Goal: Task Accomplishment & Management: Use online tool/utility

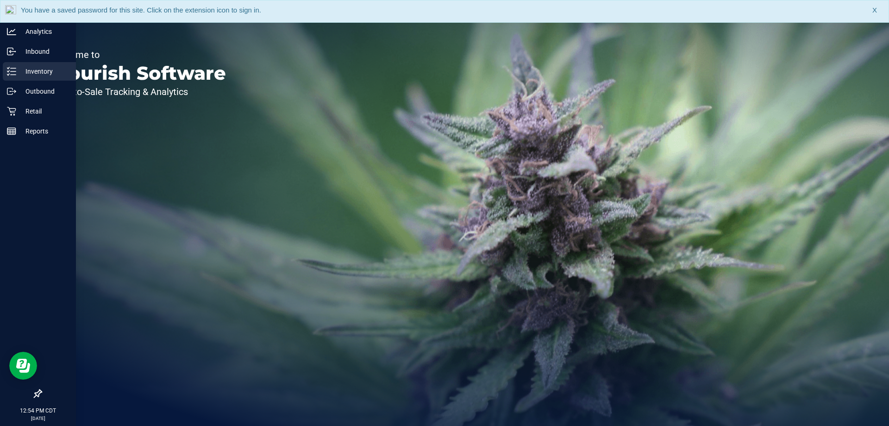
click at [17, 72] on p "Inventory" at bounding box center [44, 71] width 56 height 11
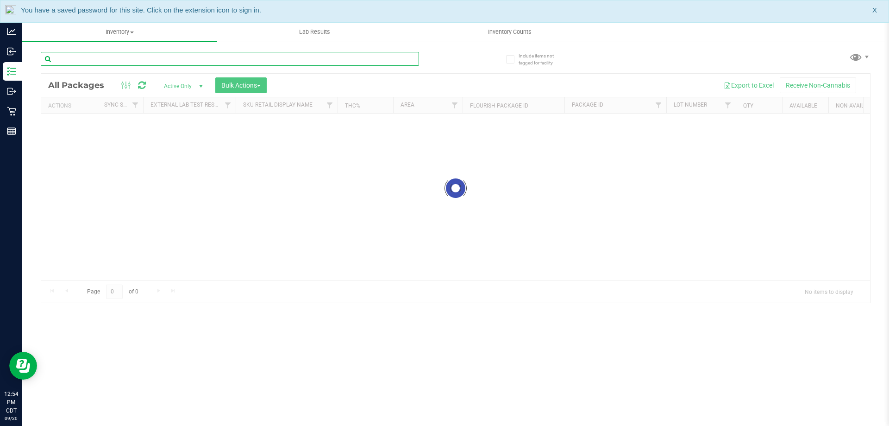
click at [238, 61] on input "text" at bounding box center [230, 59] width 378 height 14
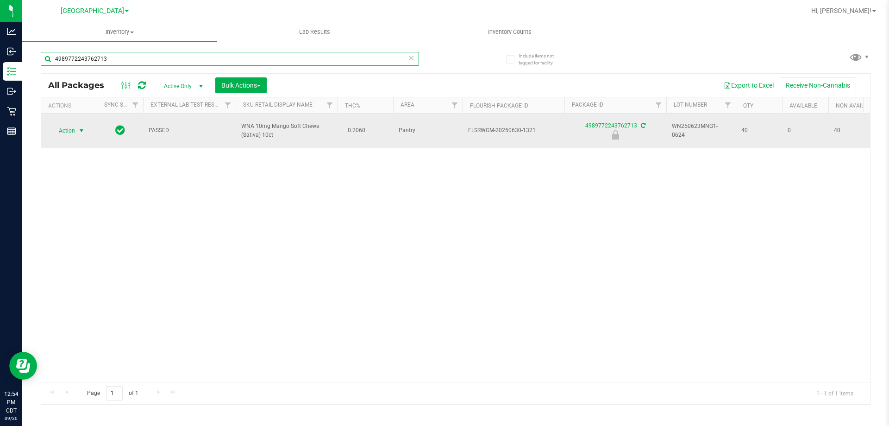
type input "4989772243762713"
click at [87, 125] on span "select" at bounding box center [82, 130] width 12 height 13
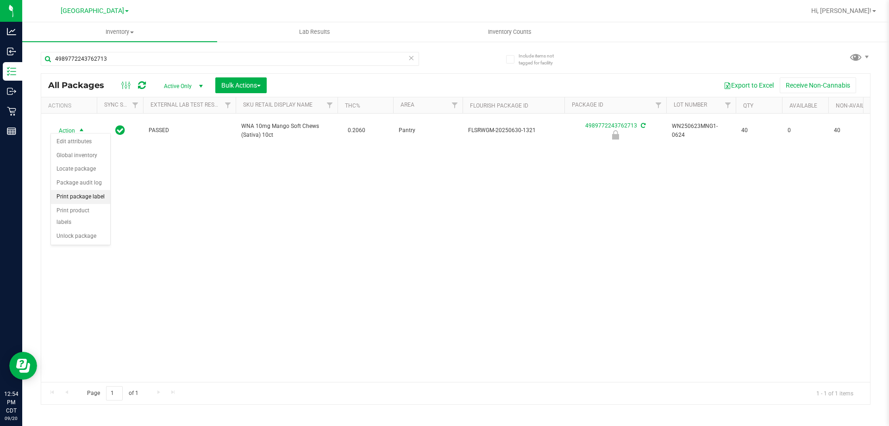
click at [97, 195] on li "Print package label" at bounding box center [80, 197] width 59 height 14
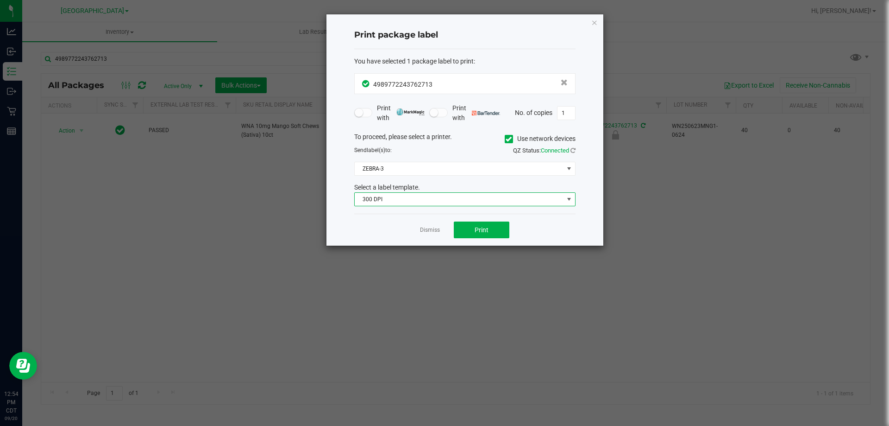
click at [363, 196] on span "300 DPI" at bounding box center [459, 199] width 209 height 13
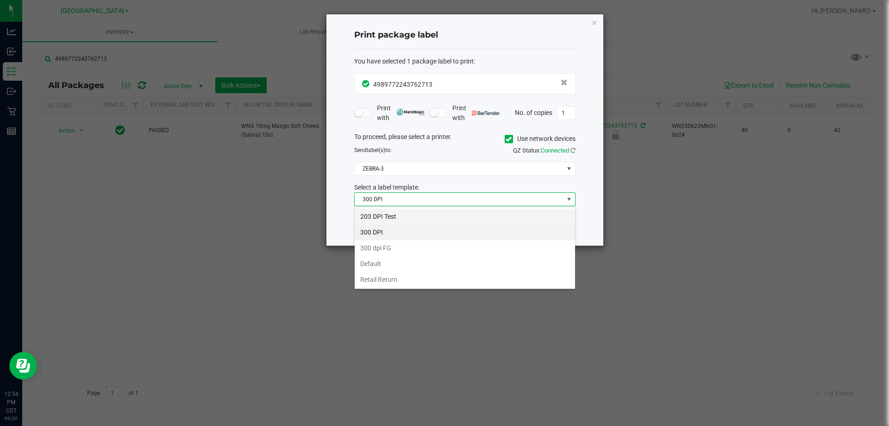
scroll to position [14, 221]
click at [398, 219] on li "203 DPI Test" at bounding box center [465, 216] width 220 height 16
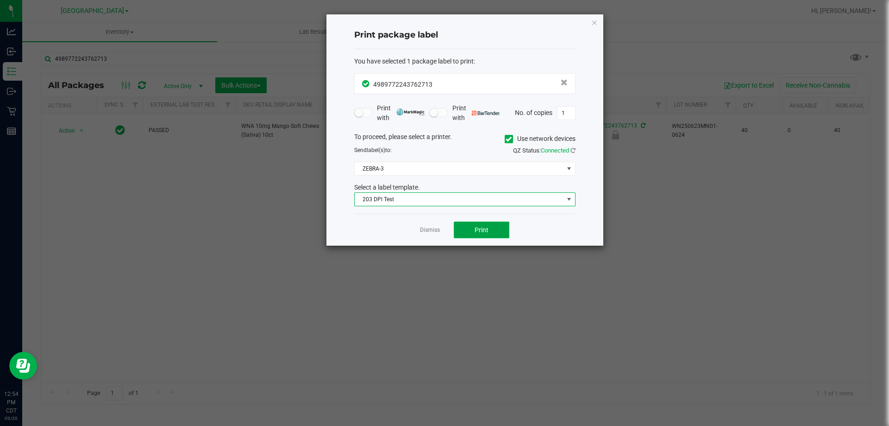
click at [475, 228] on span "Print" at bounding box center [482, 229] width 14 height 7
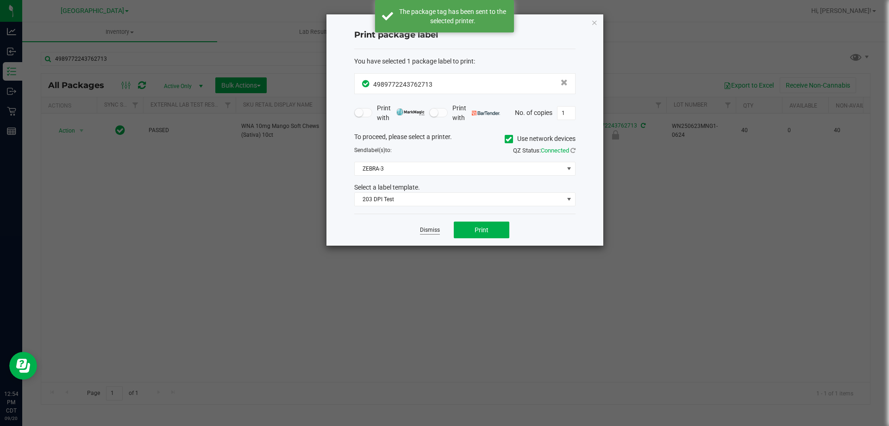
click at [436, 226] on link "Dismiss" at bounding box center [430, 230] width 20 height 8
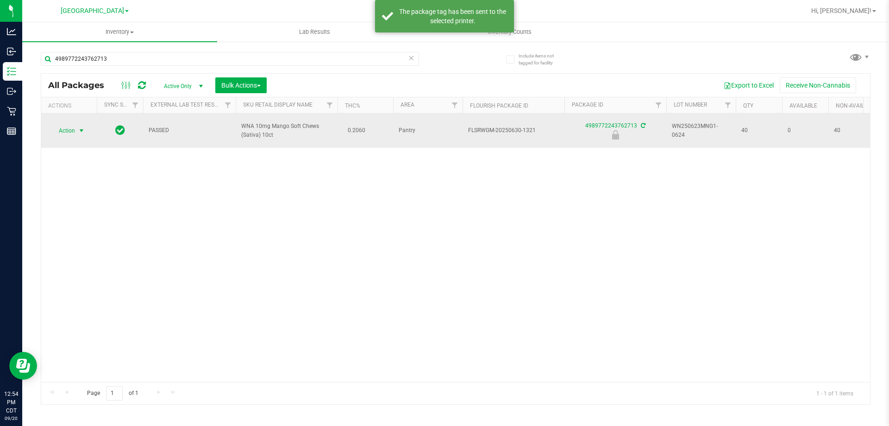
click at [79, 129] on span "select" at bounding box center [81, 130] width 7 height 7
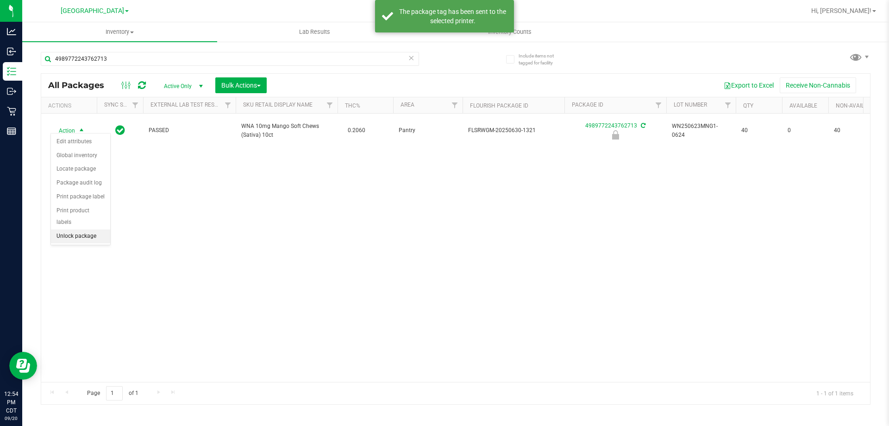
click at [86, 229] on li "Unlock package" at bounding box center [80, 236] width 59 height 14
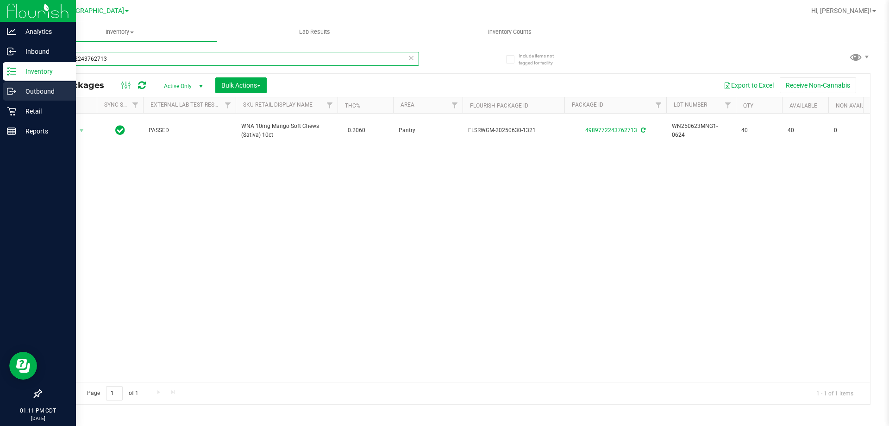
drag, startPoint x: 249, startPoint y: 54, endPoint x: 0, endPoint y: 95, distance: 252.0
click at [0, 95] on div "Analytics Inbound Inventory Outbound Retail Reports 01:11 PM CDT 09/20/2025 09/…" at bounding box center [444, 213] width 889 height 426
type input "srh"
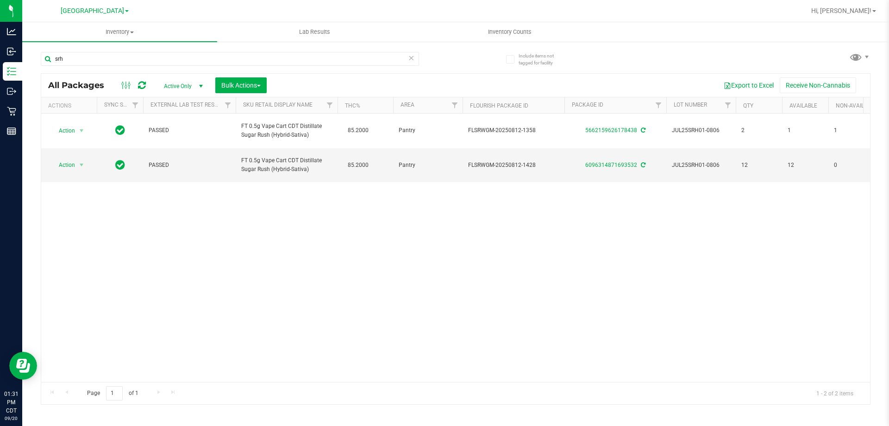
click at [408, 59] on icon at bounding box center [411, 57] width 6 height 11
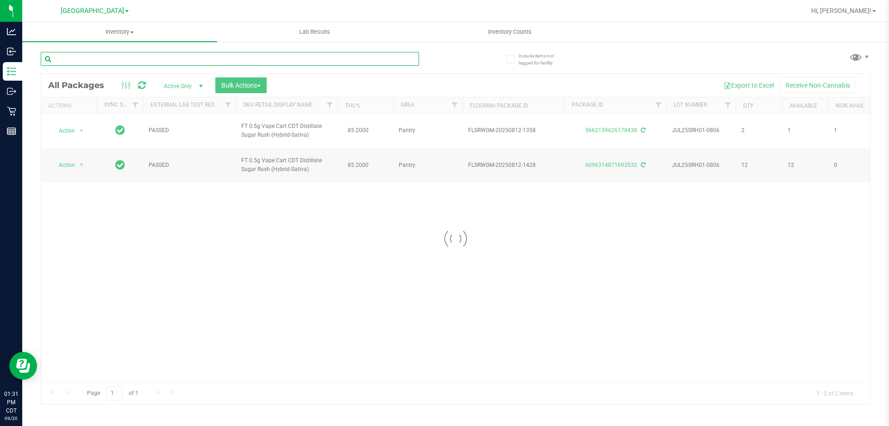
click at [395, 58] on input "text" at bounding box center [230, 59] width 378 height 14
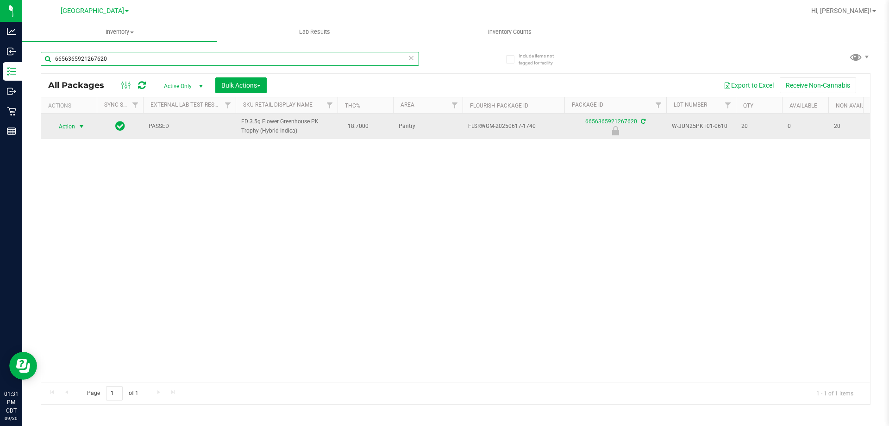
type input "6656365921267620"
click at [81, 128] on span "select" at bounding box center [81, 126] width 7 height 7
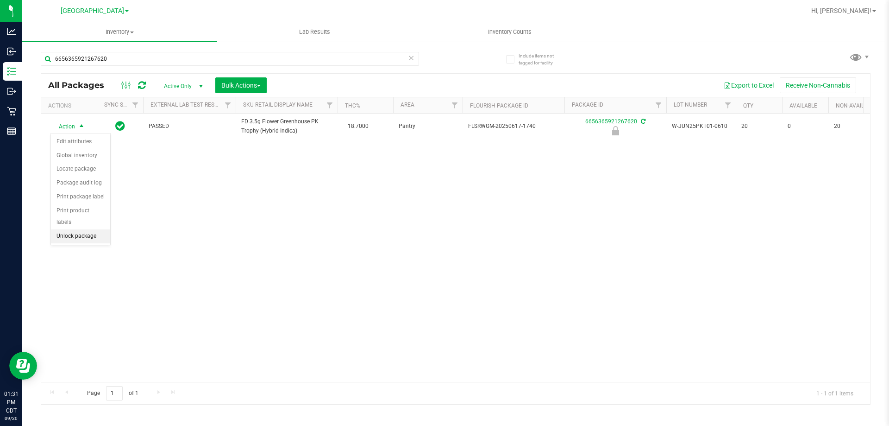
click at [86, 229] on li "Unlock package" at bounding box center [80, 236] width 59 height 14
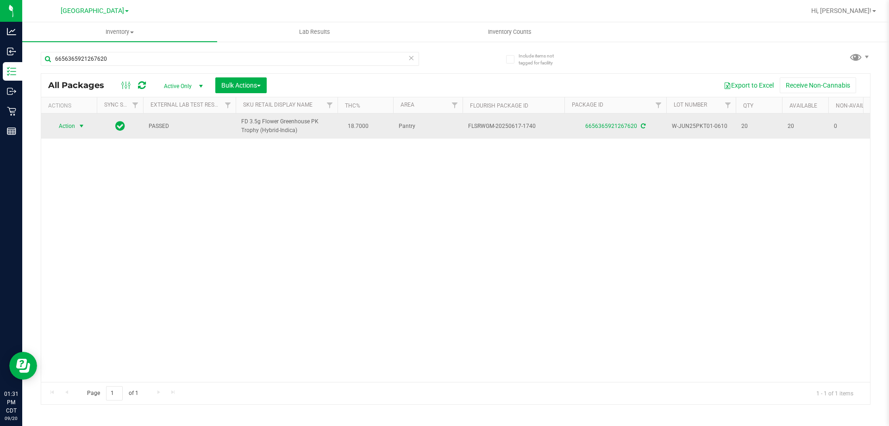
click at [75, 125] on span "Action" at bounding box center [62, 125] width 25 height 13
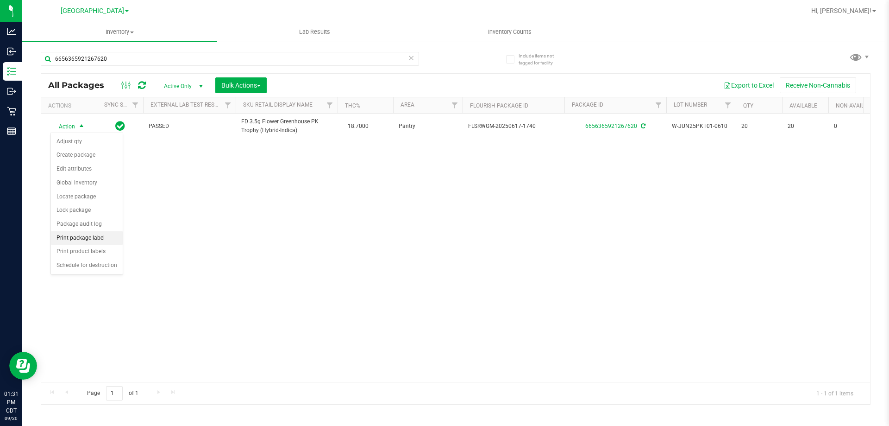
click at [117, 237] on li "Print package label" at bounding box center [87, 238] width 72 height 14
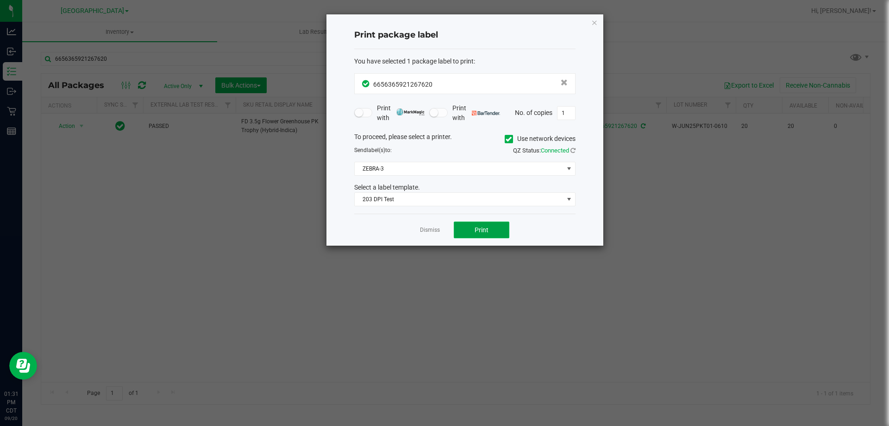
click at [498, 226] on button "Print" at bounding box center [482, 229] width 56 height 17
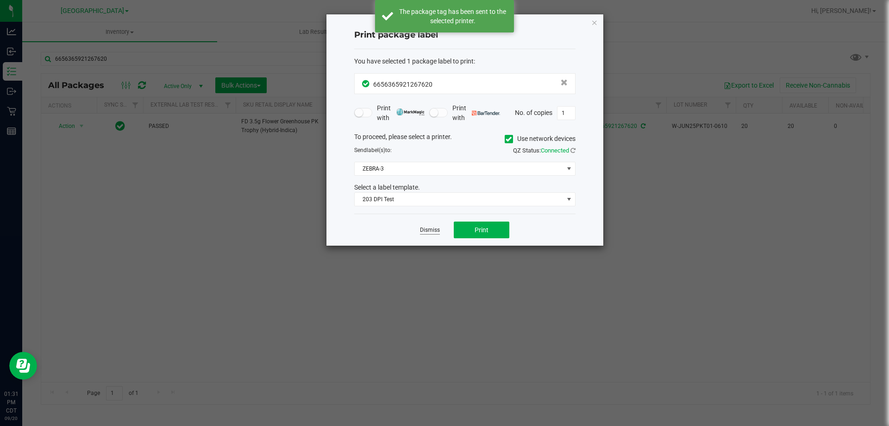
click at [429, 231] on link "Dismiss" at bounding box center [430, 230] width 20 height 8
